Goal: Information Seeking & Learning: Learn about a topic

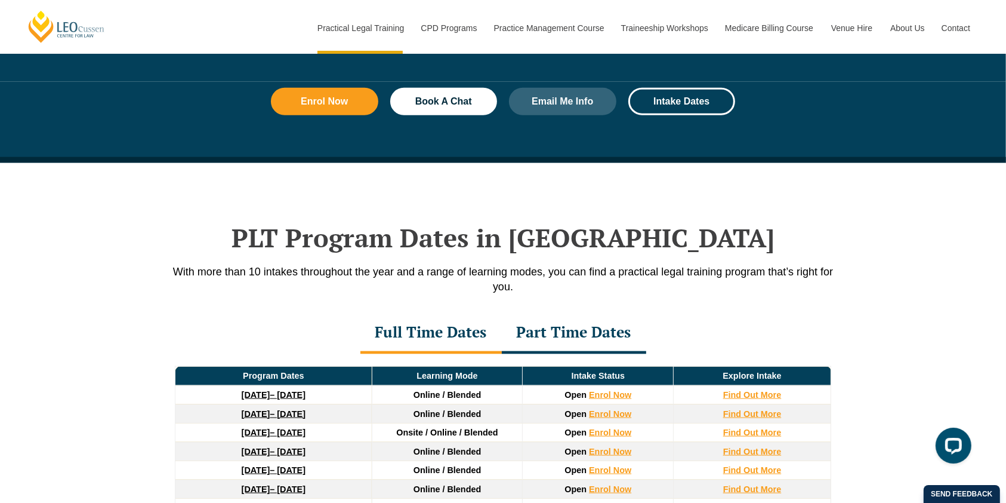
scroll to position [1591, 0]
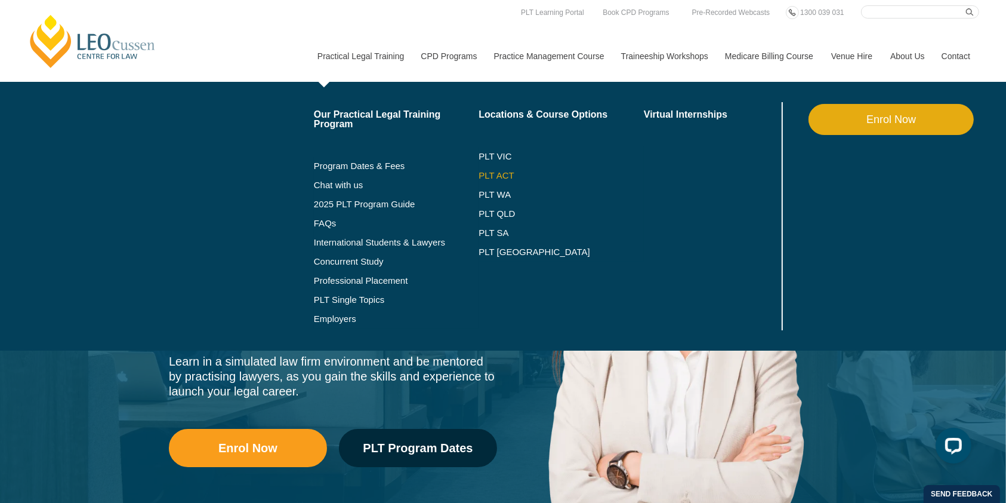
click at [501, 177] on link "PLT ACT" at bounding box center [561, 176] width 165 height 10
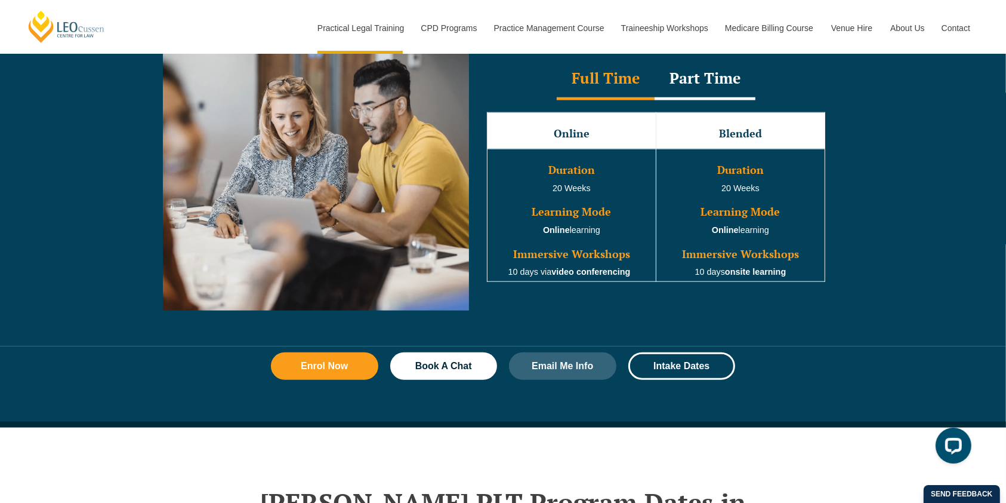
scroll to position [1432, 0]
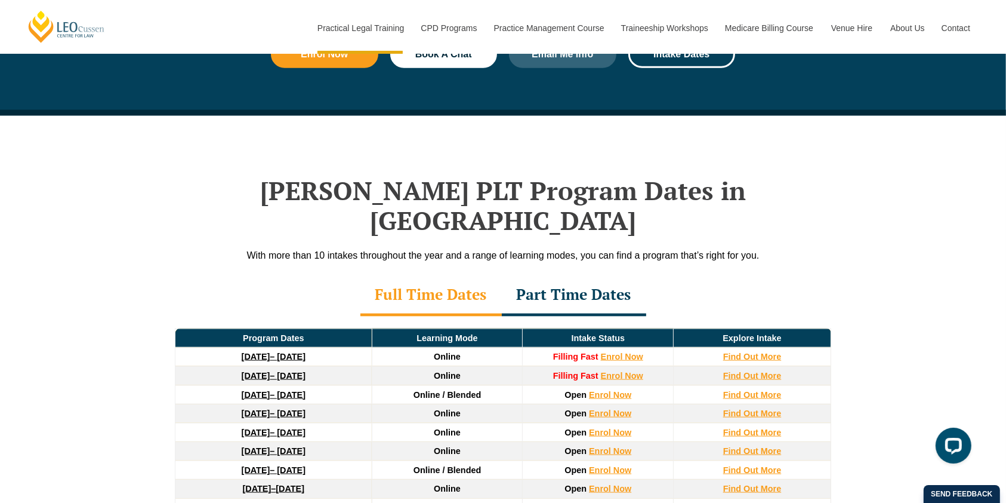
click at [574, 275] on div "Part Time Dates" at bounding box center [574, 296] width 144 height 42
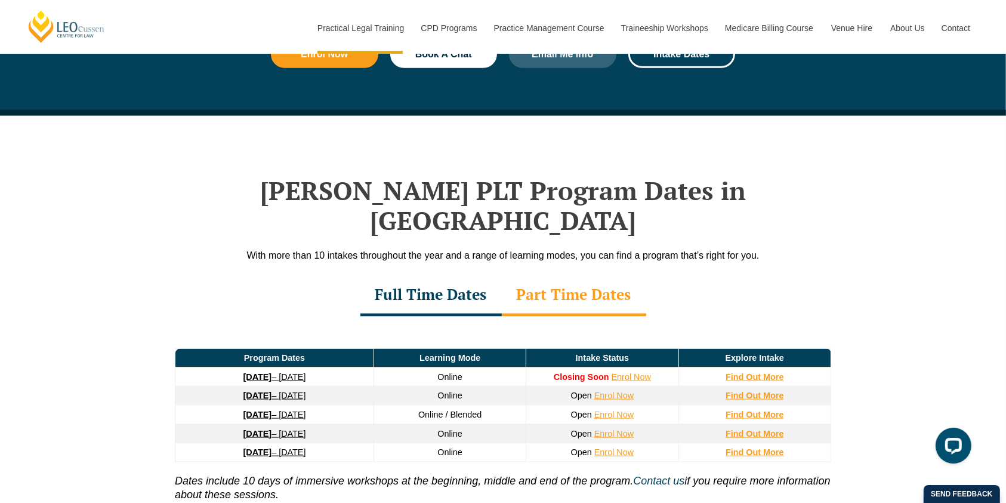
click at [445, 275] on div "Full Time Dates" at bounding box center [430, 296] width 141 height 42
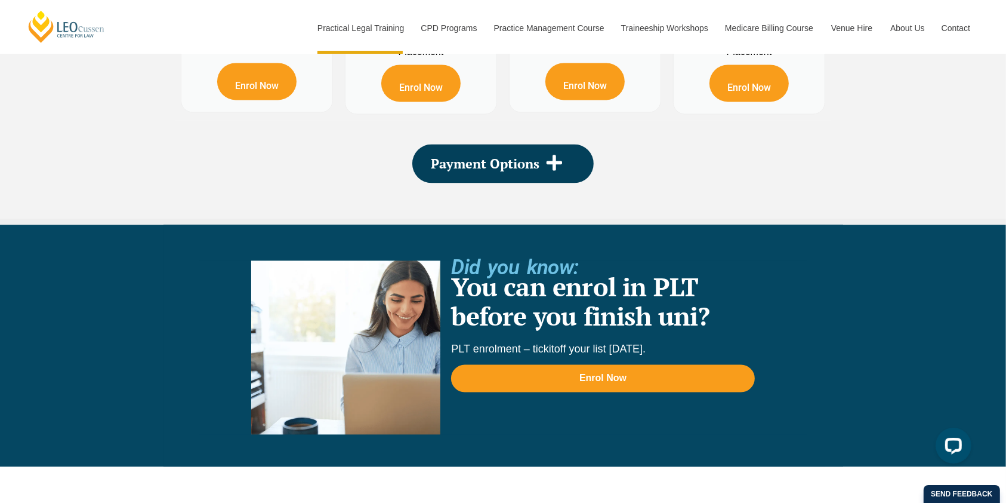
scroll to position [2467, 0]
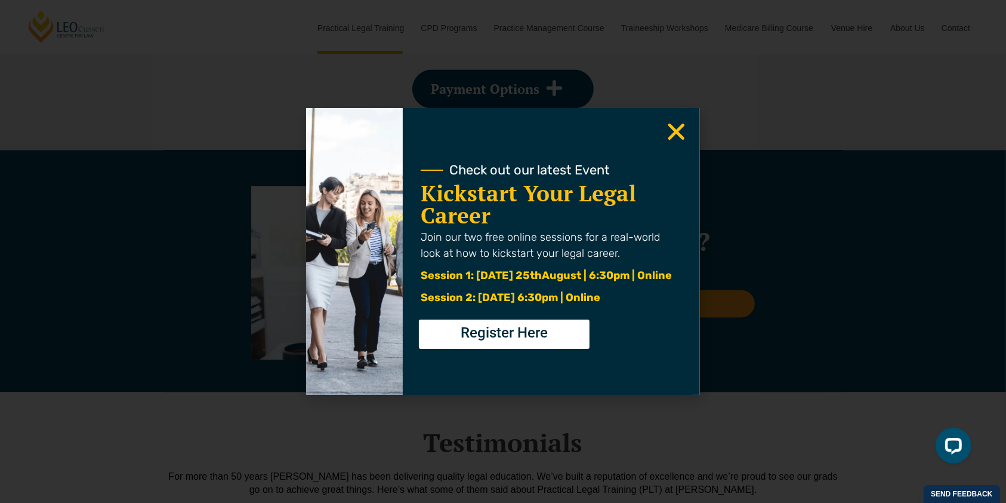
click at [673, 128] on use "Close" at bounding box center [676, 132] width 17 height 17
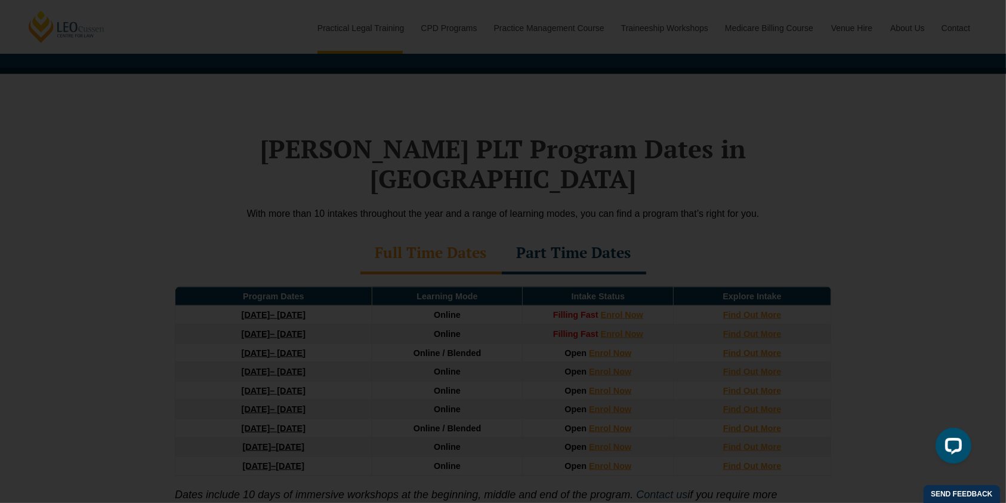
scroll to position [1448, 0]
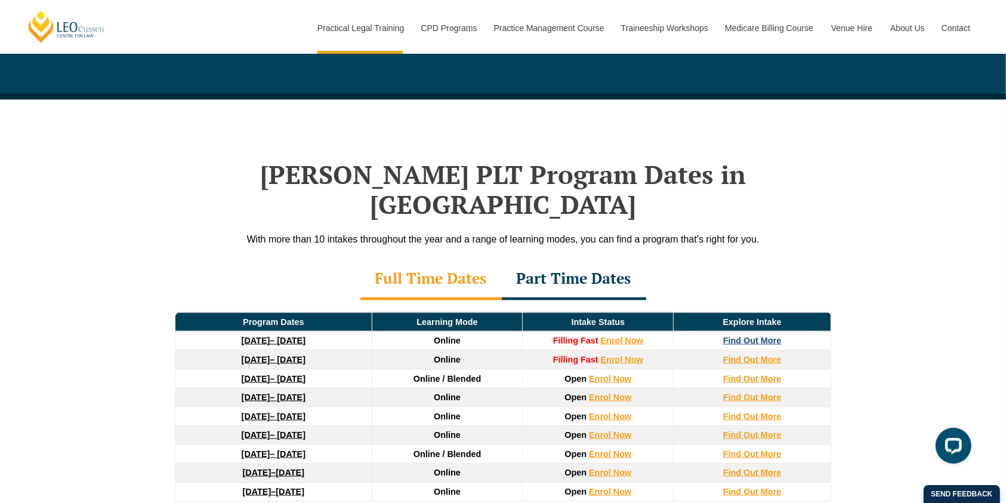
click at [756, 335] on strong "Find Out More" at bounding box center [752, 340] width 58 height 10
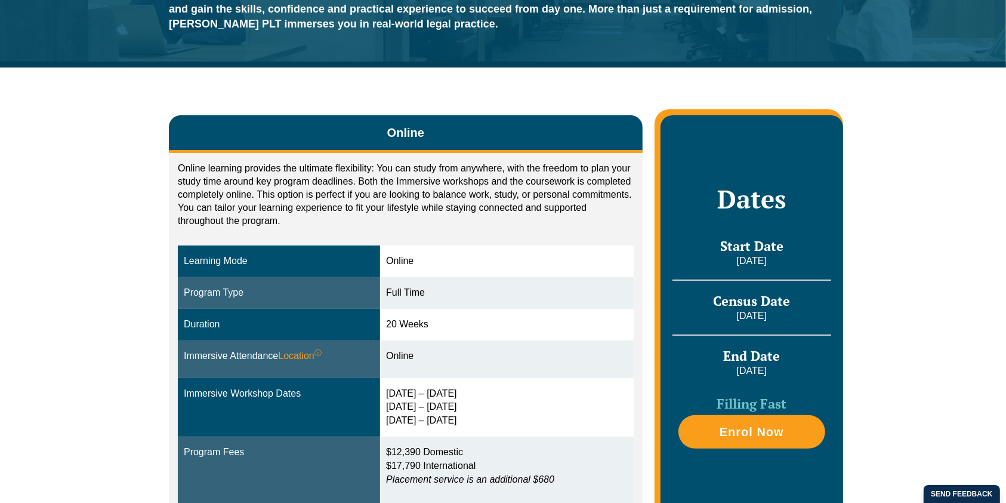
scroll to position [232, 0]
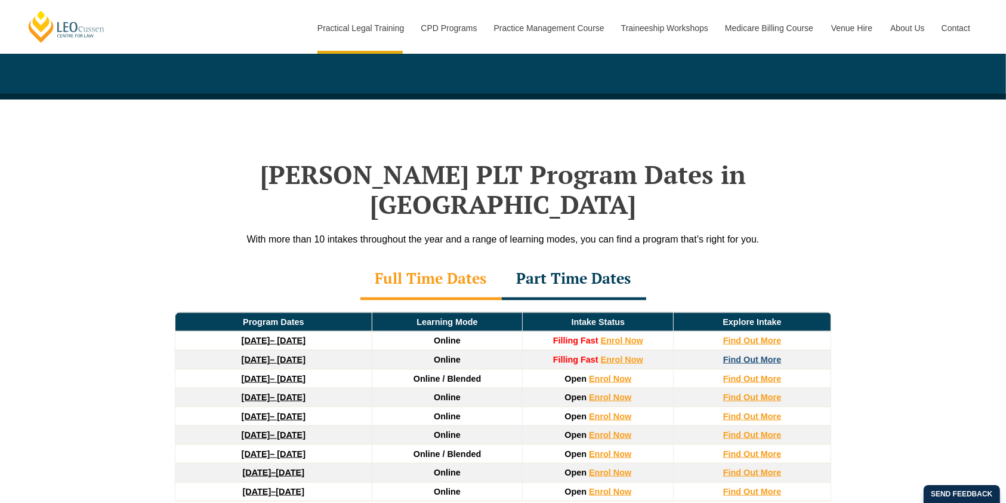
click at [768, 354] on strong "Find Out More" at bounding box center [752, 359] width 58 height 10
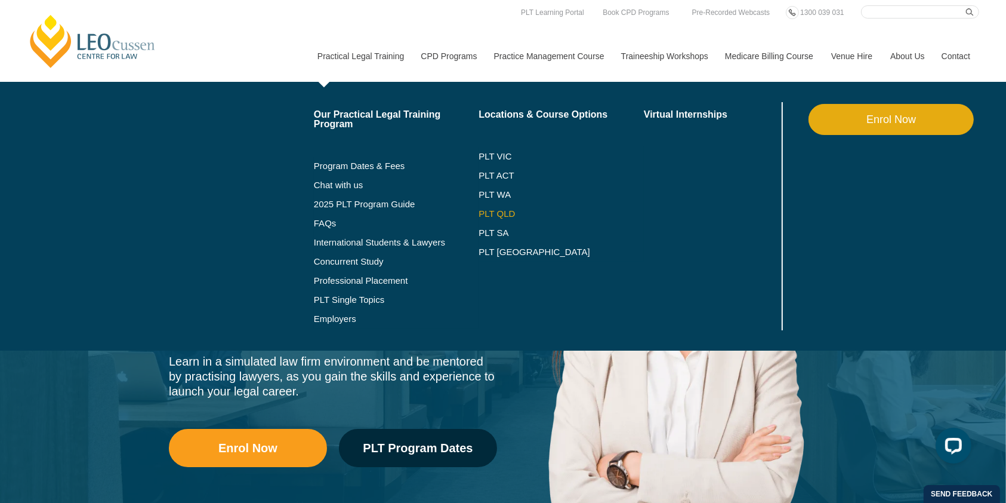
click at [501, 211] on link "PLT QLD" at bounding box center [561, 214] width 165 height 10
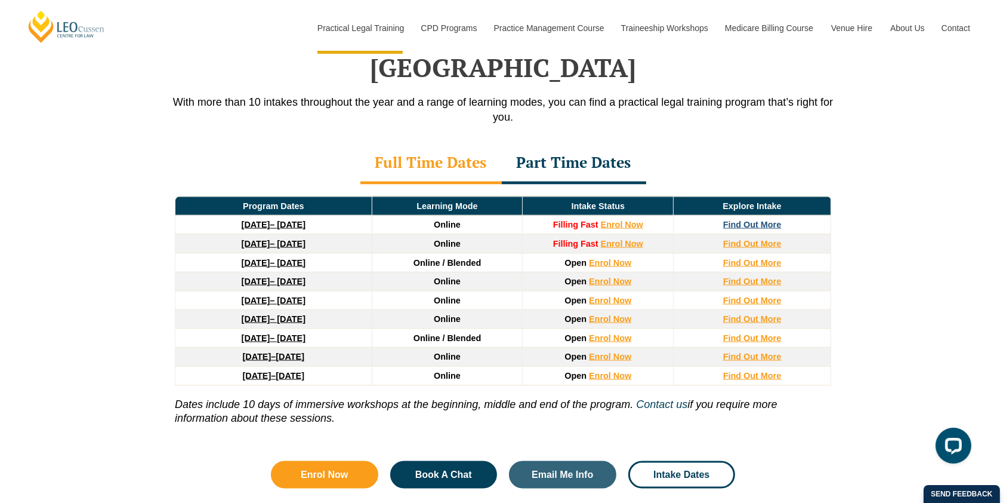
click at [757, 220] on strong "Find Out More" at bounding box center [752, 225] width 58 height 10
